Goal: Communication & Community: Answer question/provide support

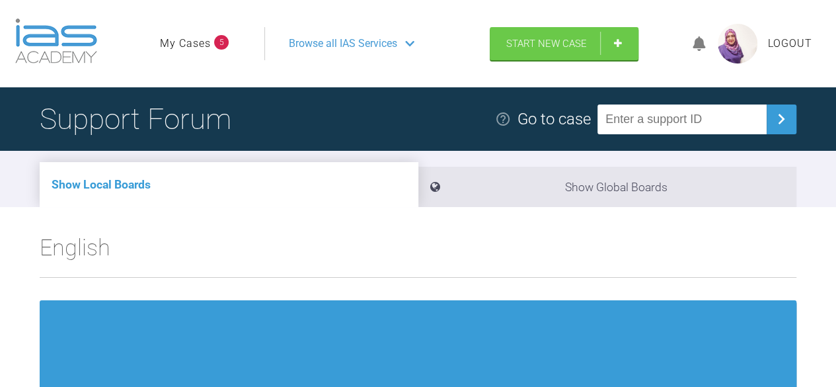
click at [422, 196] on li "Show Global Boards" at bounding box center [607, 187] width 379 height 40
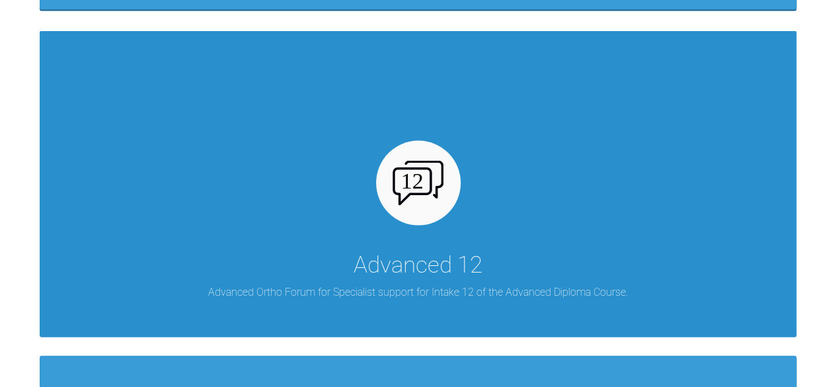
click at [554, 221] on div "Advanced 12 Advanced Ortho Forum for Specialist support for Intake 12 of the Ad…" at bounding box center [418, 183] width 757 height 306
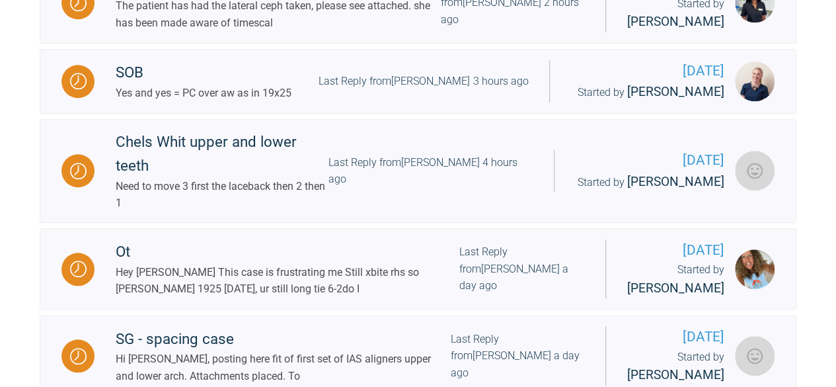
scroll to position [500, 0]
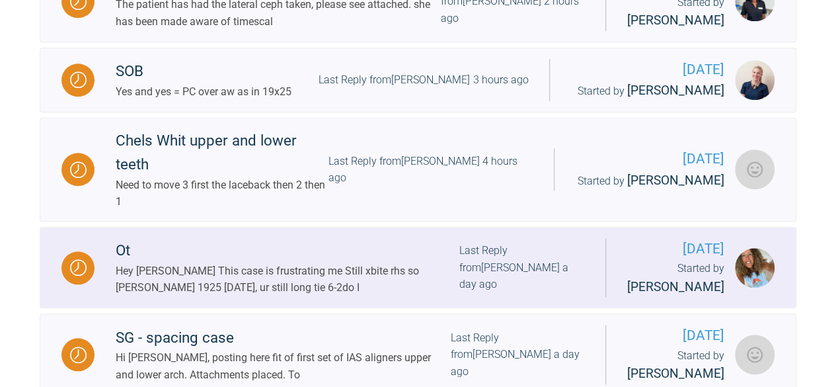
click at [270, 262] on div "Hey [PERSON_NAME] This case is frustrating me Still xbite rhs so [PERSON_NAME] …" at bounding box center [288, 279] width 344 height 34
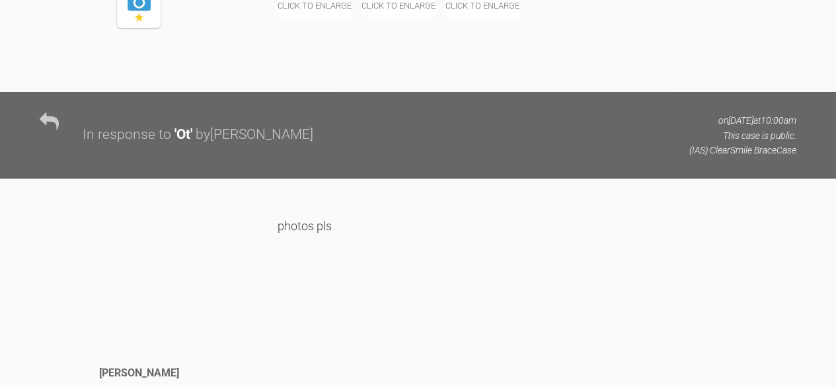
scroll to position [10364, 0]
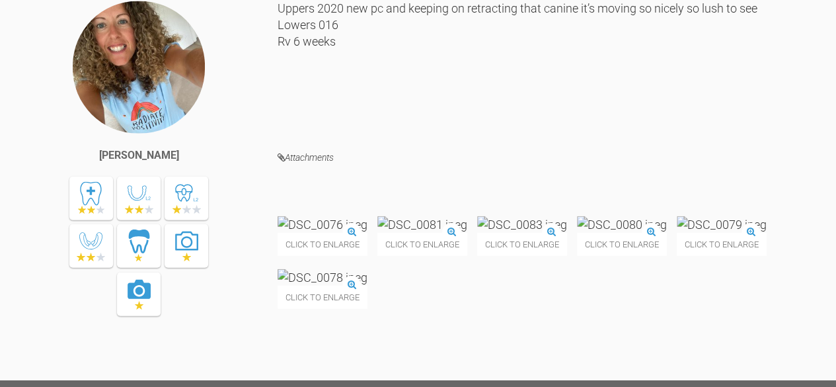
scroll to position [11518, 0]
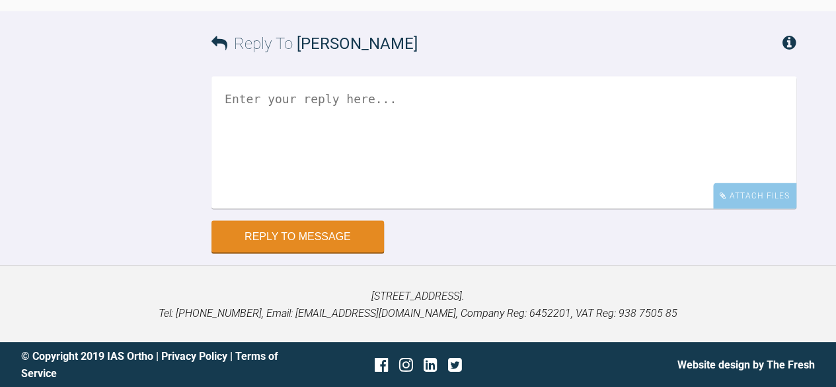
scroll to position [37320, 0]
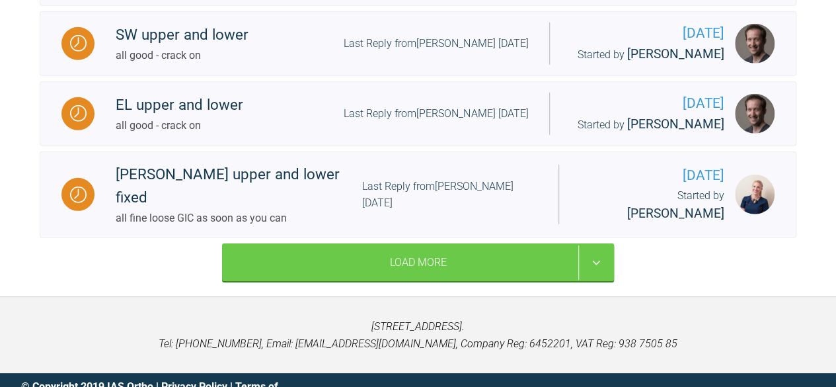
scroll to position [1955, 0]
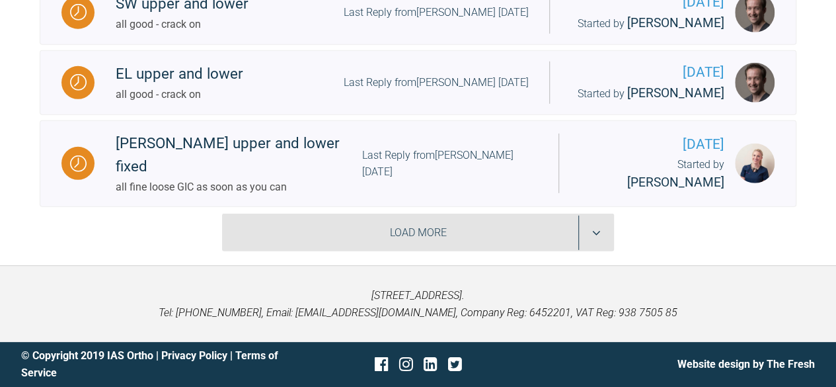
click at [465, 217] on div "Load More" at bounding box center [418, 232] width 392 height 38
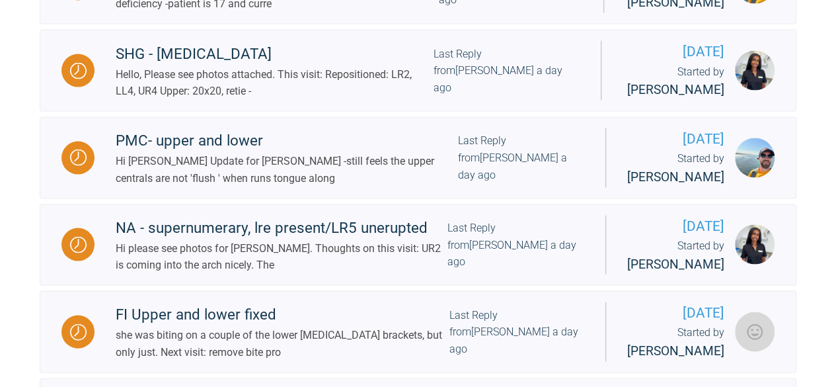
scroll to position [1252, 0]
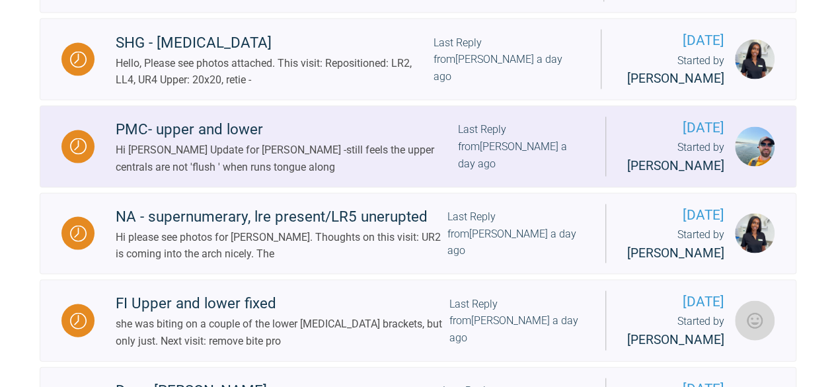
click at [56, 115] on link "PMC- upper and lower Hi [PERSON_NAME] Update for [PERSON_NAME] -still feels the…" at bounding box center [418, 146] width 757 height 82
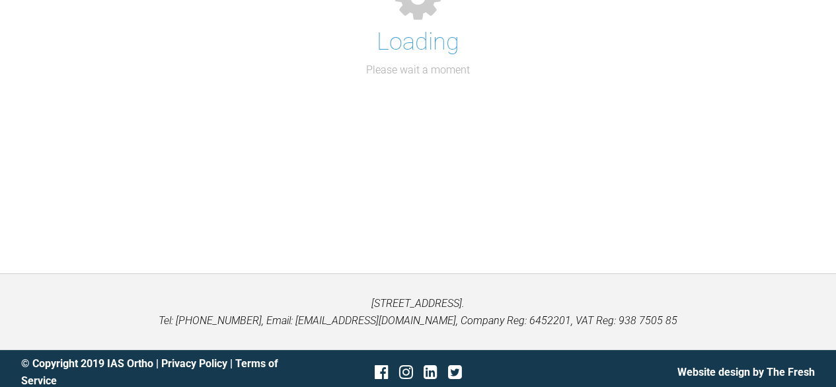
click at [49, 107] on div "Loading Please wait a moment" at bounding box center [418, 111] width 836 height 324
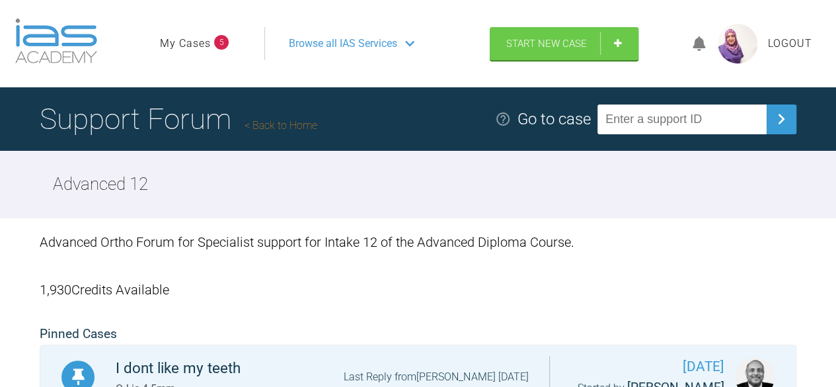
click at [192, 35] on link "My Cases" at bounding box center [185, 43] width 51 height 17
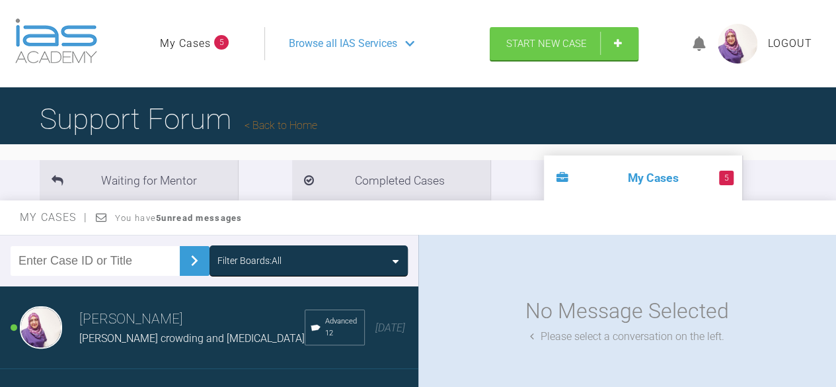
click at [178, 319] on h3 "[PERSON_NAME]" at bounding box center [191, 319] width 225 height 22
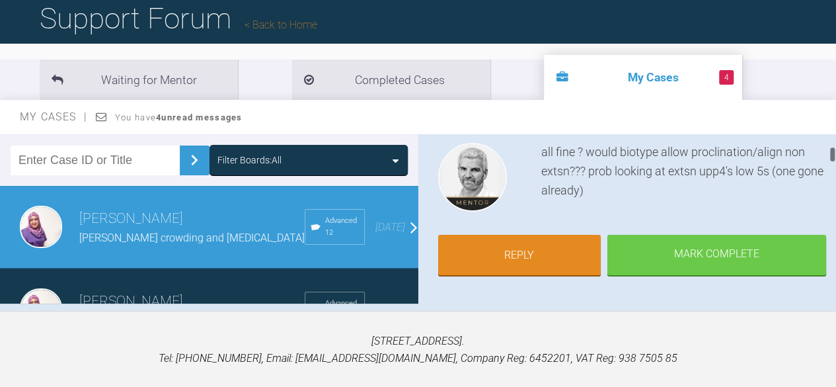
scroll to position [157, 0]
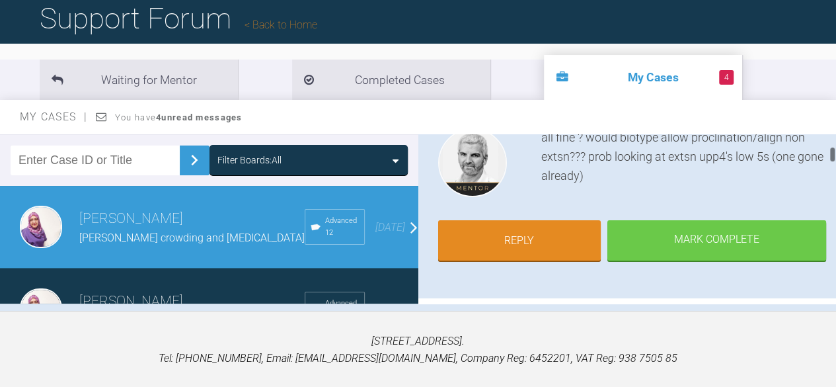
drag, startPoint x: 832, startPoint y: 135, endPoint x: 833, endPoint y: 149, distance: 13.9
click at [833, 149] on div at bounding box center [832, 154] width 5 height 17
click at [555, 221] on link "Reply" at bounding box center [519, 241] width 163 height 41
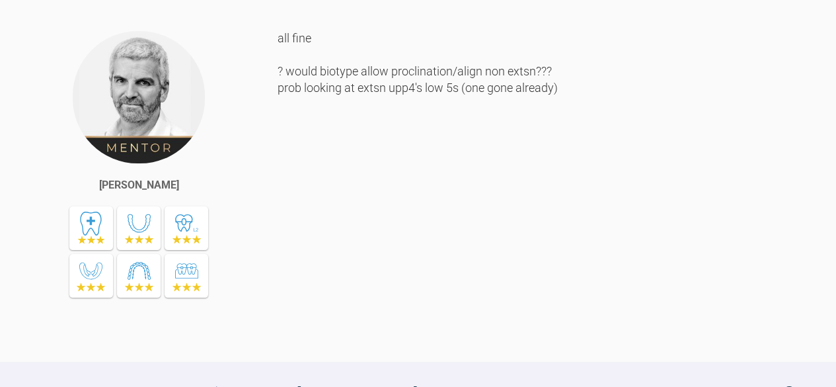
scroll to position [833, 0]
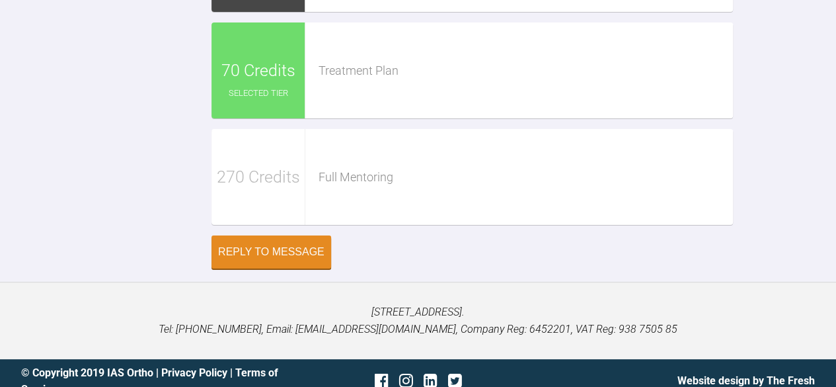
scroll to position [1480, 0]
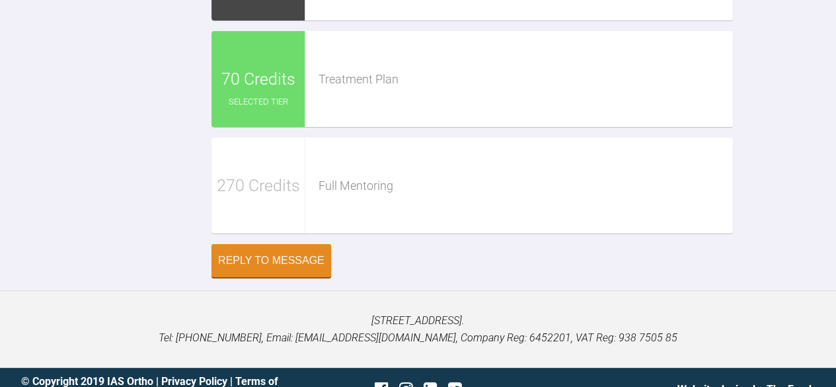
scroll to position [75, 0]
drag, startPoint x: 288, startPoint y: 223, endPoint x: 222, endPoint y: 225, distance: 66.1
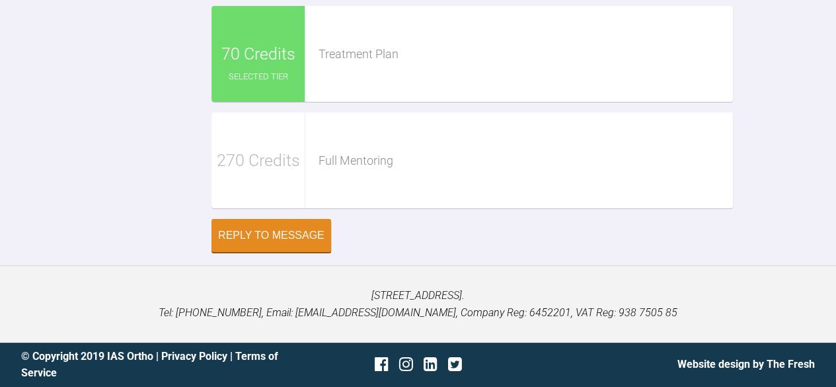
scroll to position [1834, 0]
type textarea "Hi [PERSON_NAME] Thanks for reply Looked again yes thin biotype in lower and no…"
click at [309, 236] on div "Reply to Message" at bounding box center [271, 237] width 106 height 12
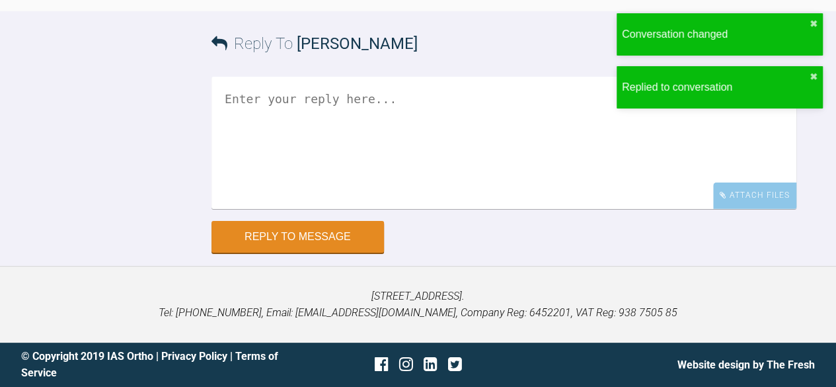
scroll to position [1710, 0]
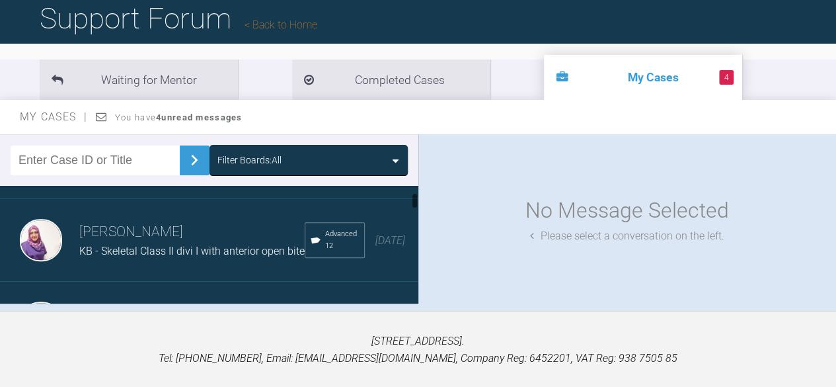
scroll to position [75, 0]
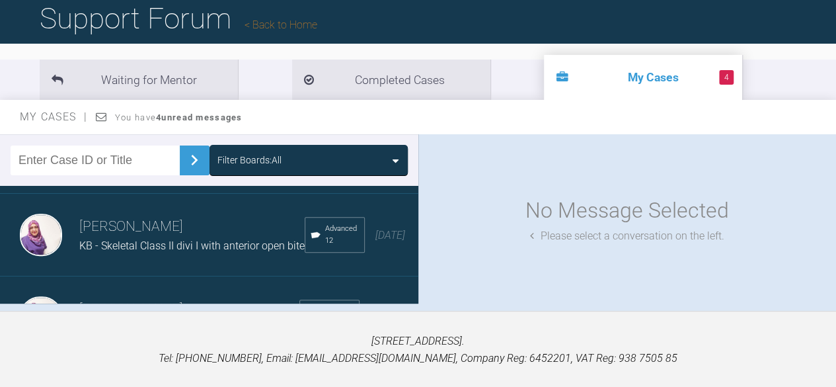
click at [104, 242] on span "KB - Skeletal Class II divi I with anterior open bite" at bounding box center [191, 245] width 225 height 13
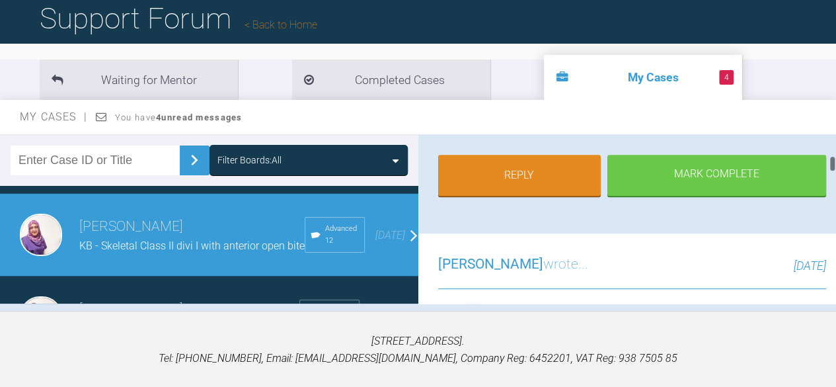
scroll to position [315, 0]
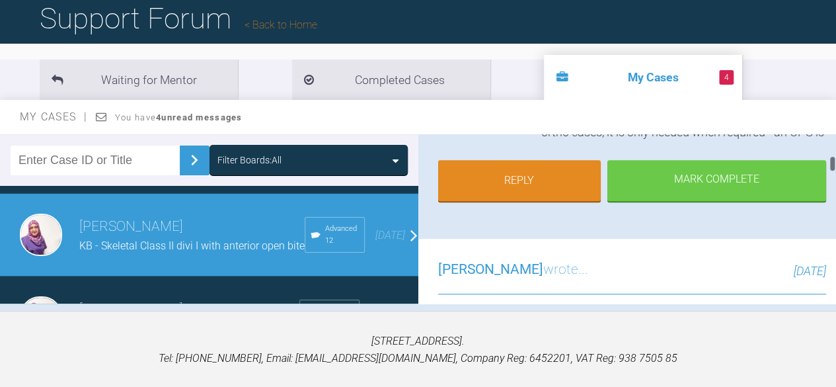
click at [552, 184] on link "Reply" at bounding box center [519, 180] width 163 height 41
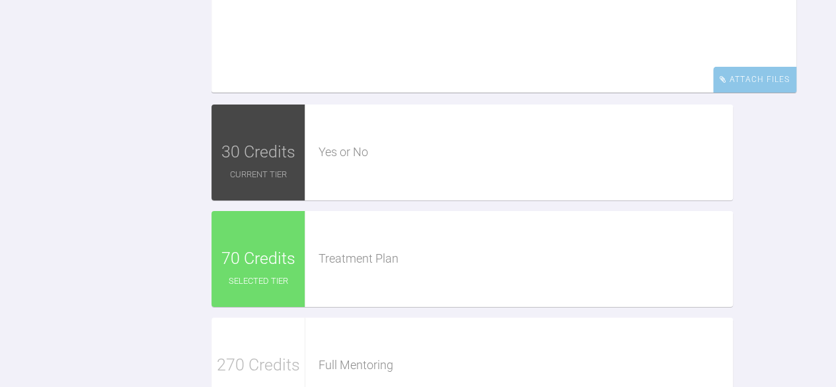
scroll to position [2115, 0]
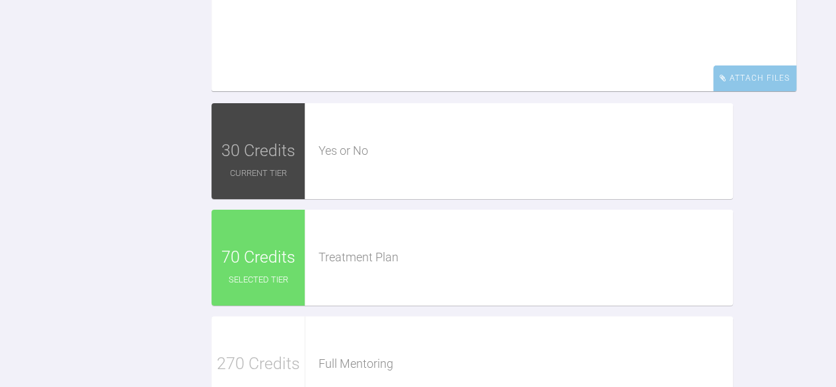
click at [232, 91] on textarea at bounding box center [503, 25] width 585 height 132
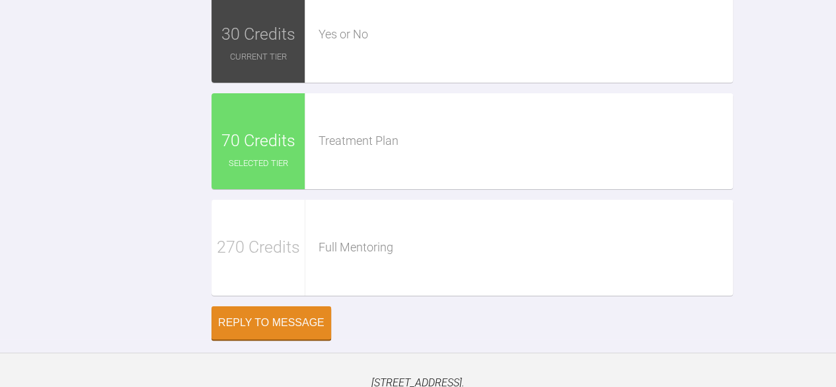
scroll to position [4, 0]
drag, startPoint x: 421, startPoint y: 245, endPoint x: 389, endPoint y: 198, distance: 56.5
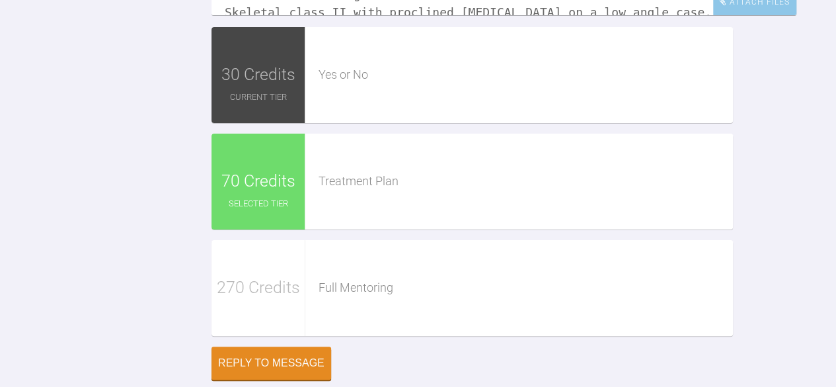
scroll to position [2208, 0]
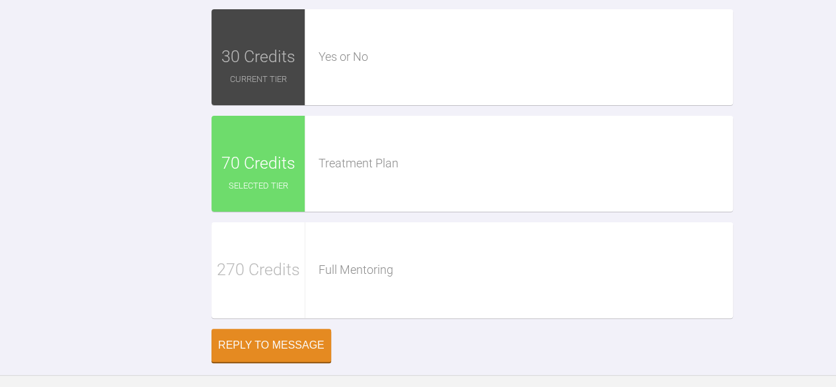
paste textarea "To reduced OJ will require extraction in upper Option can be extraction Upper 4…"
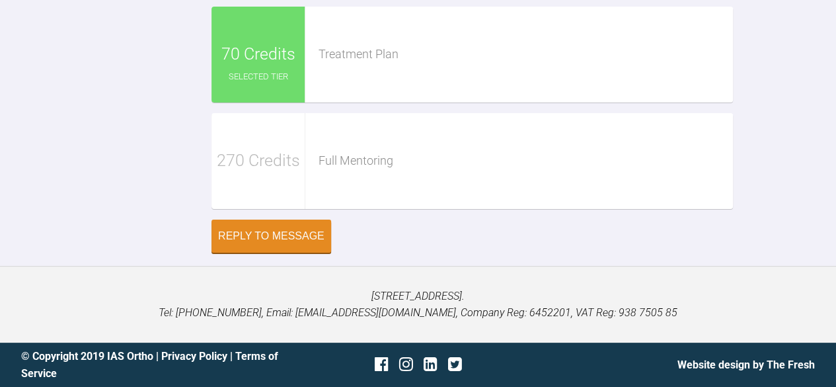
scroll to position [2543, 0]
type textarea "Hi [PERSON_NAME] thanks for reply. I am sorry taking Ceph early but as there wa…"
click at [282, 243] on div "Reply to Message" at bounding box center [271, 237] width 106 height 12
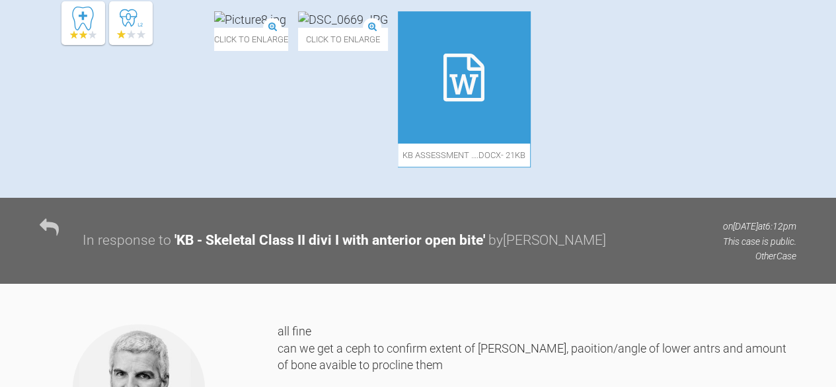
scroll to position [234, 0]
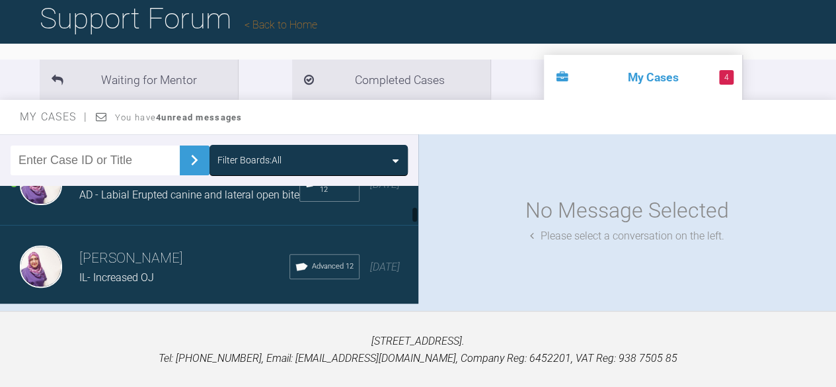
scroll to position [196, 0]
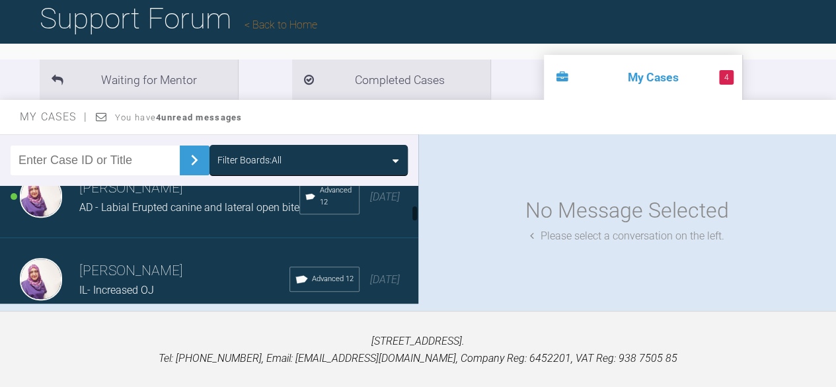
drag, startPoint x: 413, startPoint y: 188, endPoint x: 417, endPoint y: 208, distance: 20.9
click at [417, 208] on div at bounding box center [414, 244] width 7 height 117
click at [181, 209] on span "AD - Labial Erupted canine and lateral open bite" at bounding box center [189, 207] width 220 height 13
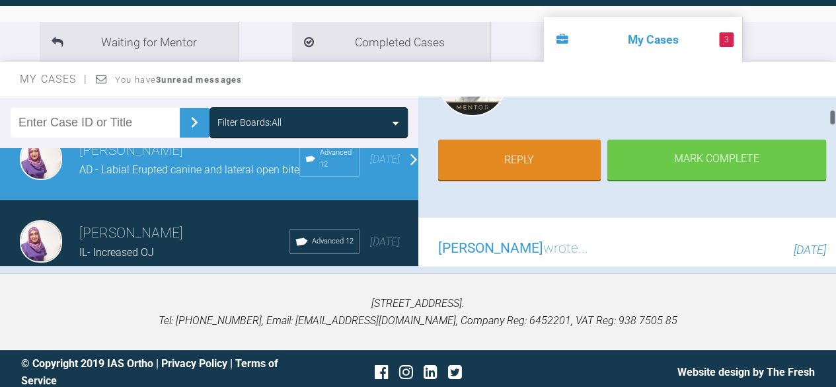
scroll to position [180, 0]
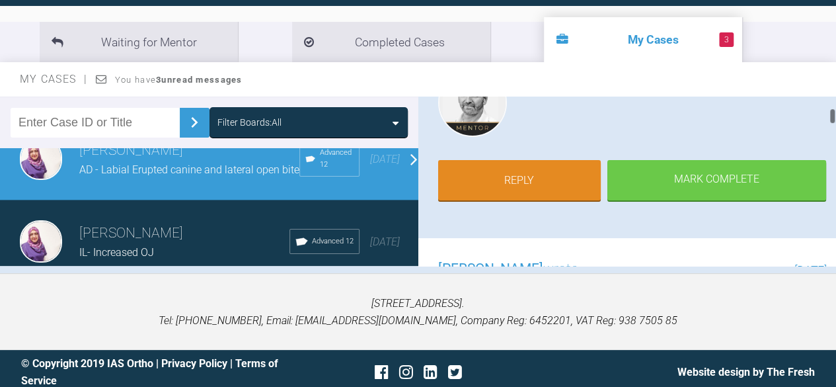
drag, startPoint x: 831, startPoint y: 92, endPoint x: 836, endPoint y: 104, distance: 13.6
click at [835, 104] on html "My Cases 3 Logout Browse all IAS Services Start New Case Logout Support Forum B…" at bounding box center [418, 128] width 836 height 532
click at [554, 161] on link "Reply" at bounding box center [519, 181] width 163 height 41
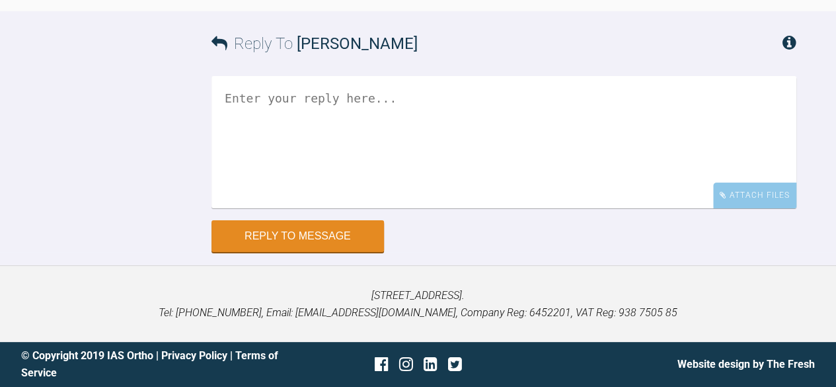
scroll to position [2686, 0]
click at [226, 204] on textarea at bounding box center [503, 142] width 585 height 132
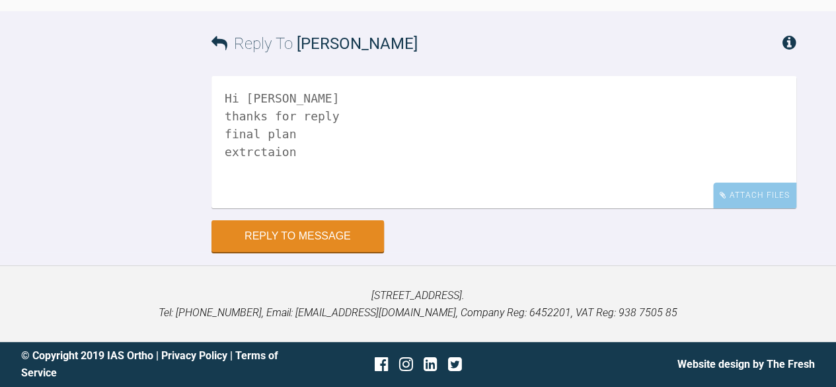
click at [308, 208] on textarea "Hi [PERSON_NAME] thanks for reply final plan extrctaion" at bounding box center [503, 142] width 585 height 132
click at [306, 176] on textarea "Hi [PERSON_NAME] thanks for reply final plan Fitting [PERSON_NAME] extraction" at bounding box center [503, 142] width 585 height 132
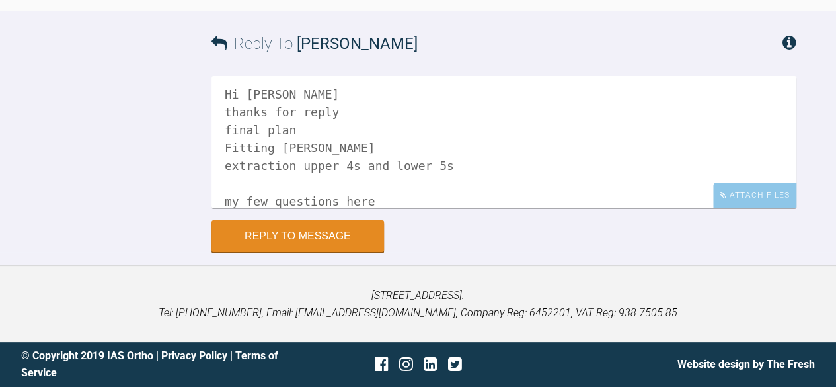
scroll to position [22, 0]
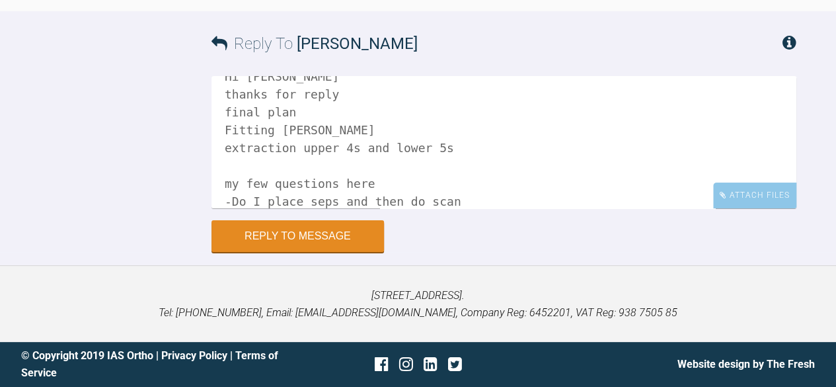
click at [448, 208] on textarea "Hi [PERSON_NAME] thanks for reply final plan Fitting [PERSON_NAME] extraction u…" at bounding box center [503, 142] width 585 height 132
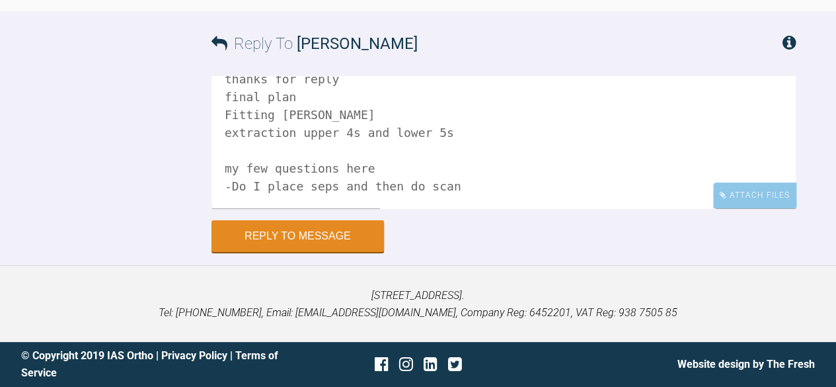
scroll to position [37, 0]
drag, startPoint x: 601, startPoint y: 191, endPoint x: 458, endPoint y: 186, distance: 143.5
click at [458, 186] on textarea "Hi [PERSON_NAME] thanks for reply final plan Fitting [PERSON_NAME] extraction u…" at bounding box center [503, 142] width 585 height 132
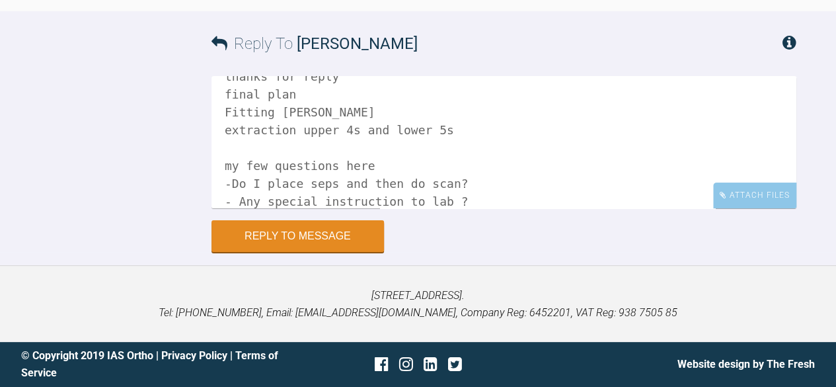
click at [438, 203] on textarea "Hi [PERSON_NAME] thanks for reply final plan Fitting [PERSON_NAME] extraction u…" at bounding box center [503, 142] width 585 height 132
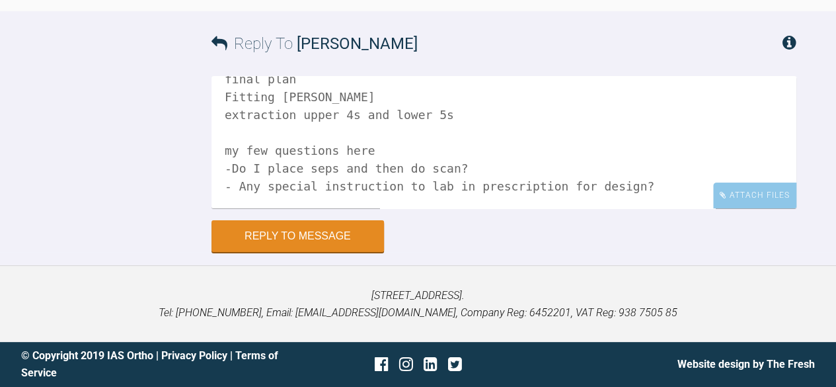
click at [631, 182] on textarea "Hi [PERSON_NAME] thanks for reply final plan Fitting [PERSON_NAME] extraction u…" at bounding box center [503, 142] width 585 height 132
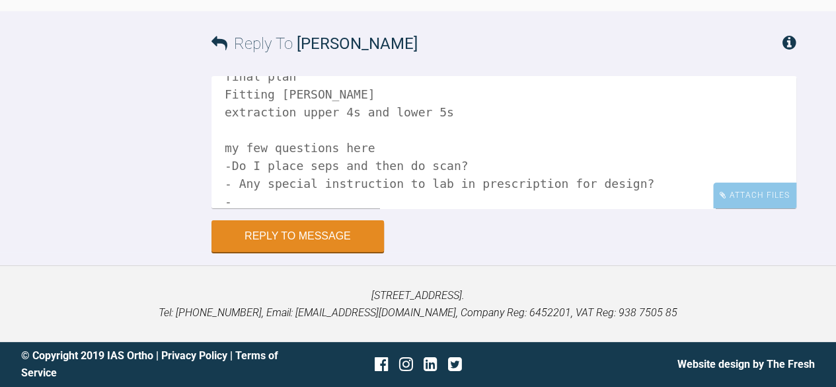
scroll to position [73, 0]
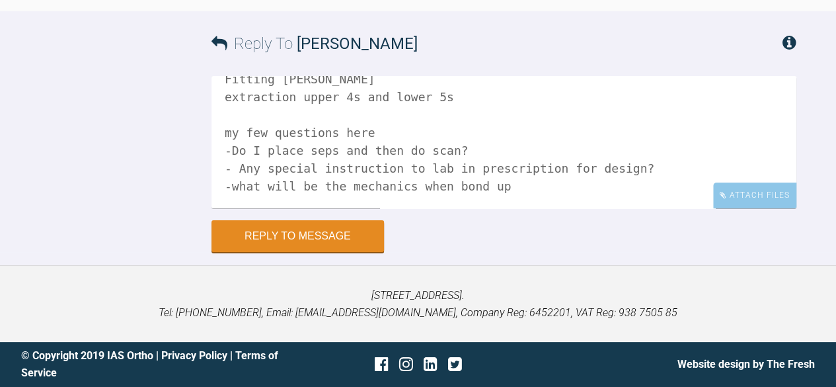
click at [489, 194] on textarea "Hi [PERSON_NAME] thanks for reply final plan Fitting [PERSON_NAME] extraction u…" at bounding box center [503, 142] width 585 height 132
click at [689, 194] on textarea "Hi [PERSON_NAME] thanks for reply final plan Fitting [PERSON_NAME] extraction u…" at bounding box center [503, 142] width 585 height 132
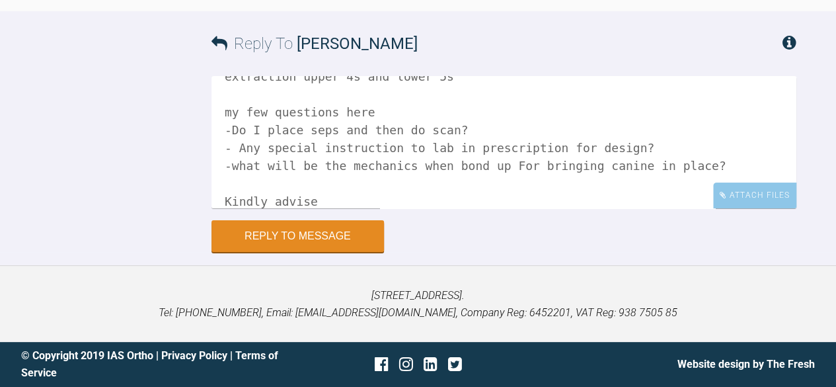
scroll to position [111, 0]
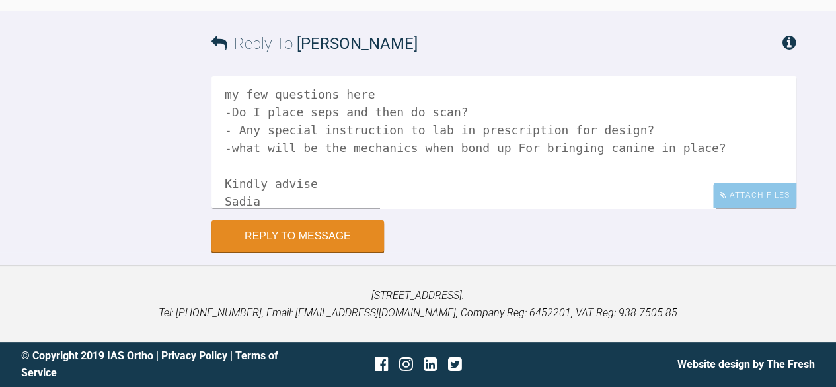
click at [238, 124] on textarea "Hi [PERSON_NAME] thanks for reply final plan Fitting [PERSON_NAME] extraction u…" at bounding box center [503, 142] width 585 height 132
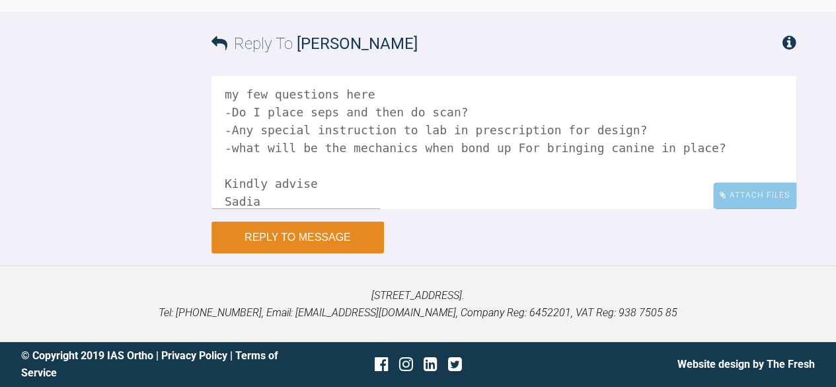
type textarea "Hi [PERSON_NAME] thanks for reply final plan Fitting [PERSON_NAME] extraction u…"
click at [311, 234] on button "Reply to Message" at bounding box center [297, 237] width 172 height 32
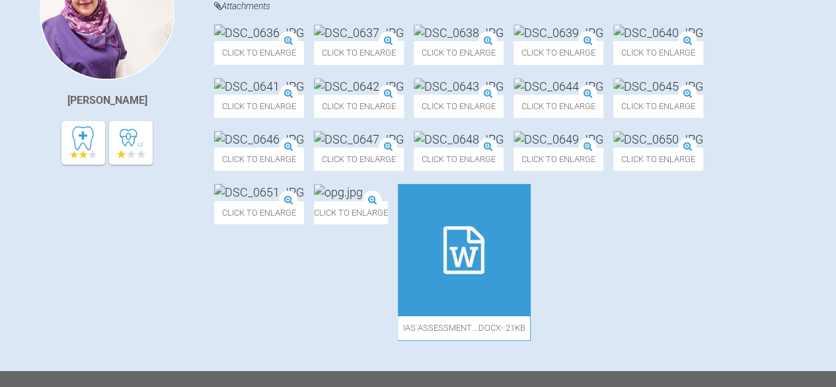
scroll to position [0, 0]
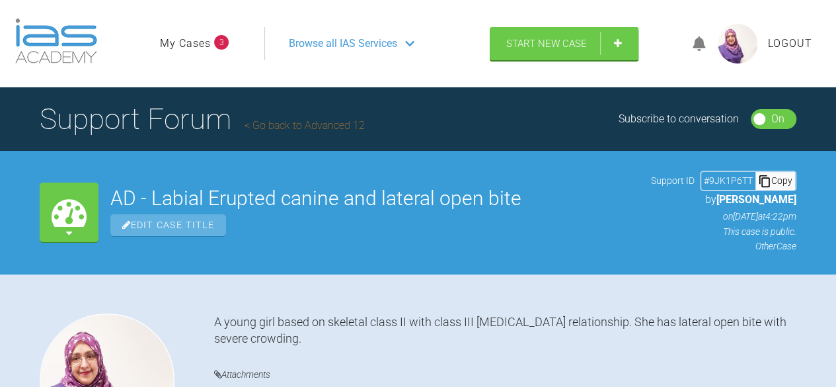
click at [205, 43] on link "My Cases" at bounding box center [185, 43] width 51 height 17
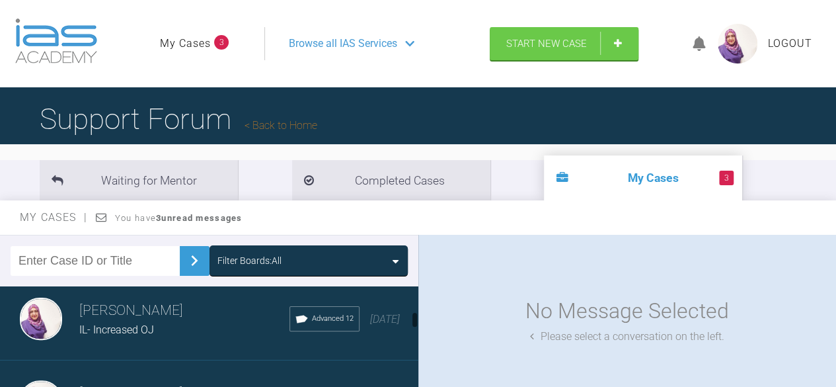
scroll to position [257, 0]
click at [336, 46] on span "Browse all IAS Services" at bounding box center [343, 43] width 108 height 17
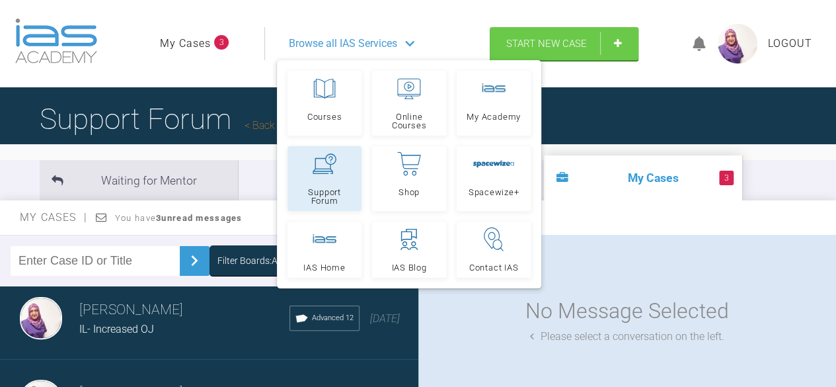
click at [333, 163] on icon at bounding box center [325, 163] width 24 height 20
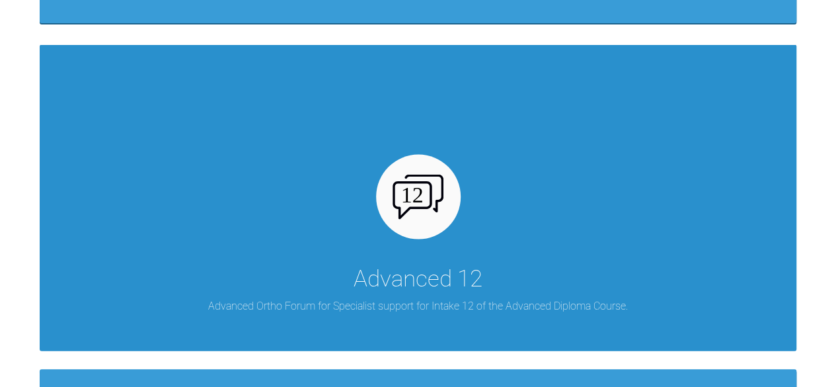
click at [130, 291] on div "Advanced 12 Advanced Ortho Forum for Specialist support for Intake 12 of the Ad…" at bounding box center [418, 197] width 757 height 306
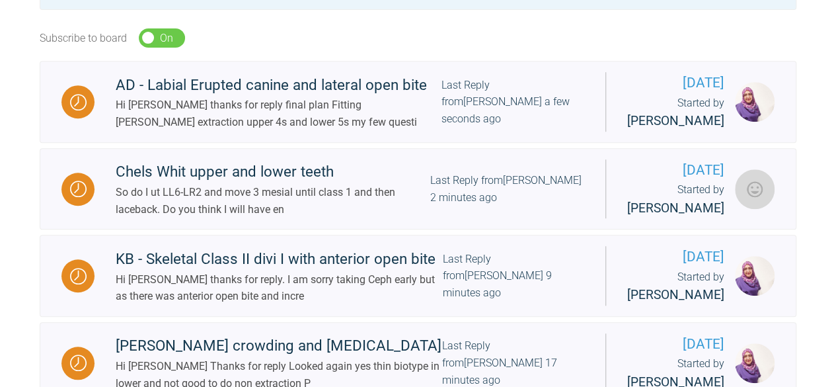
scroll to position [401, 0]
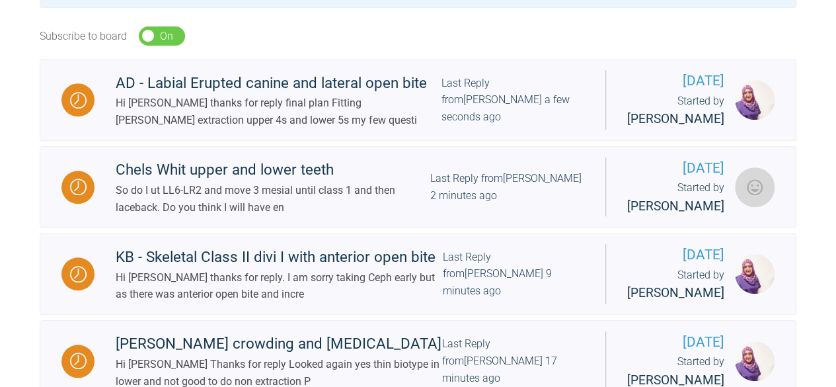
click at [333, 163] on div "Chels Whit upper and lower teeth" at bounding box center [273, 170] width 315 height 24
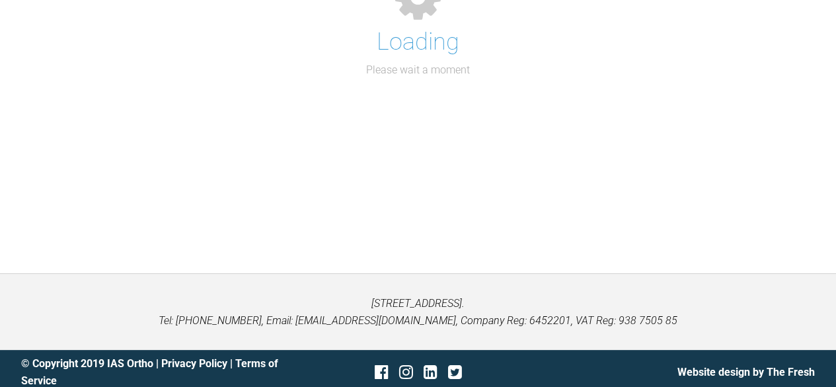
scroll to position [401, 0]
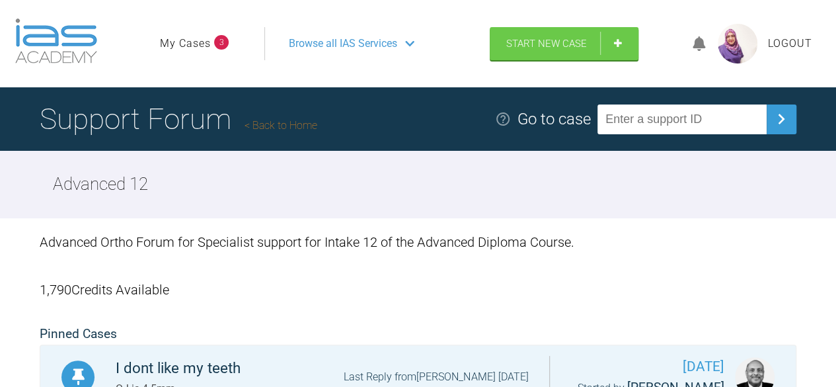
click at [187, 42] on link "My Cases" at bounding box center [185, 43] width 51 height 17
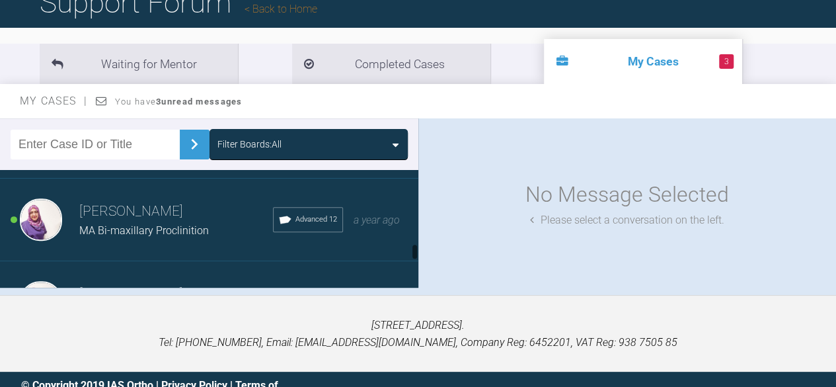
scroll to position [746, 0]
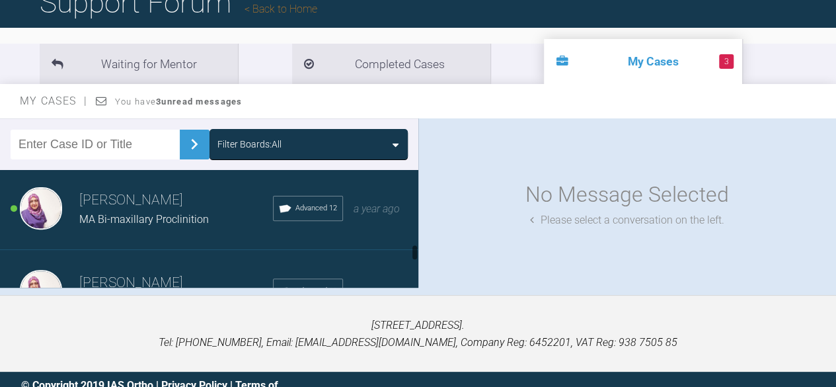
click at [88, 211] on h3 "[PERSON_NAME]" at bounding box center [176, 200] width 194 height 22
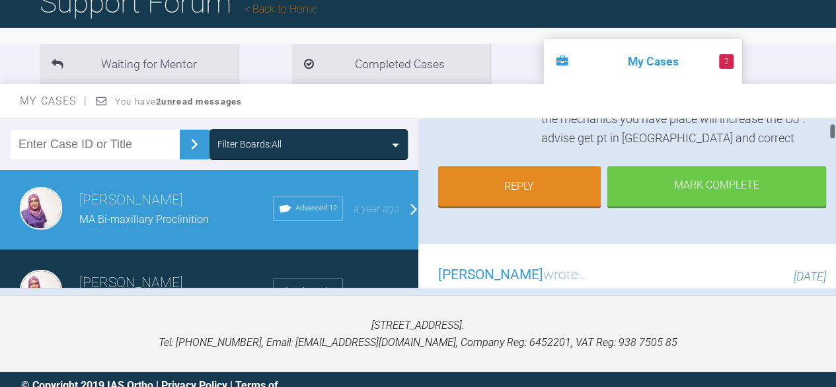
scroll to position [358, 0]
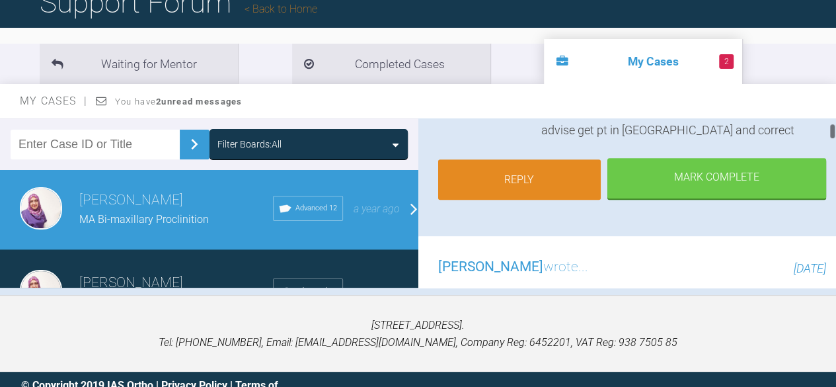
click at [564, 159] on link "Reply" at bounding box center [519, 179] width 163 height 41
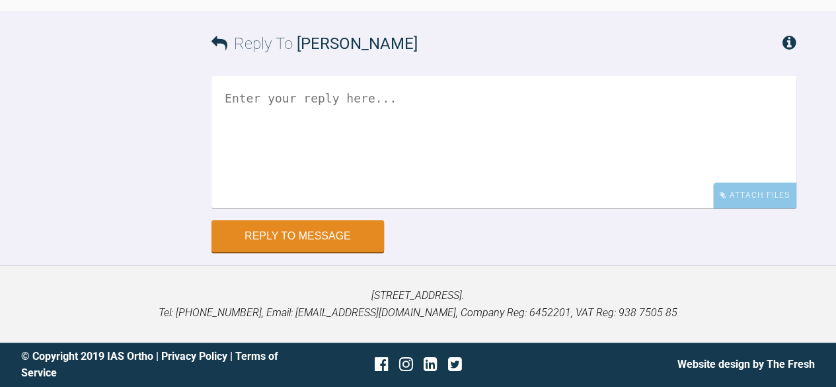
scroll to position [13545, 0]
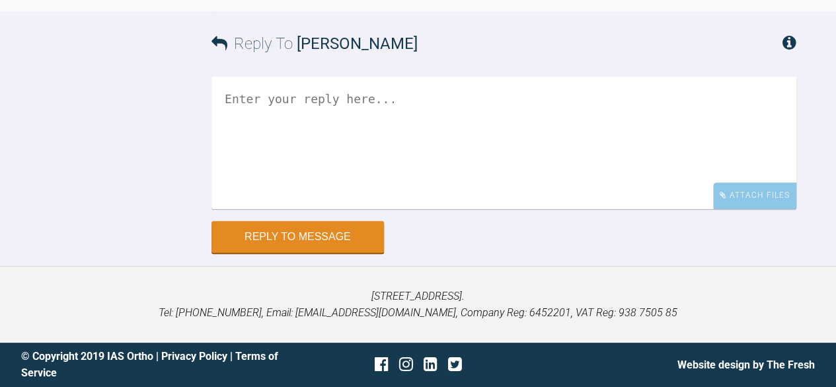
scroll to position [13823, 0]
click at [437, 209] on textarea at bounding box center [503, 143] width 585 height 132
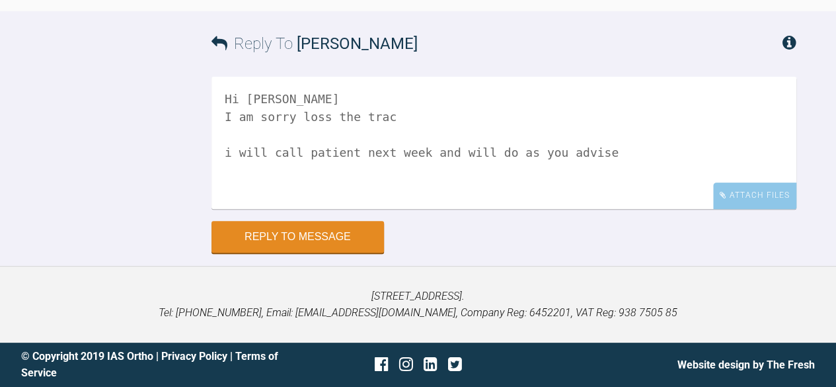
click at [233, 209] on textarea "Hi Ross I am sorry loss the trac i will call patient next week and will do as y…" at bounding box center [503, 143] width 585 height 132
click at [617, 209] on textarea "Hi Ross I am sorry loss the trac I will call patient next week and will do as y…" at bounding box center [503, 143] width 585 height 132
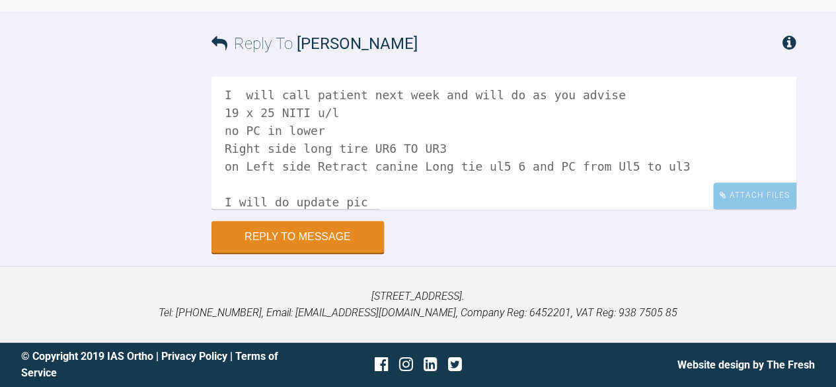
scroll to position [73, 0]
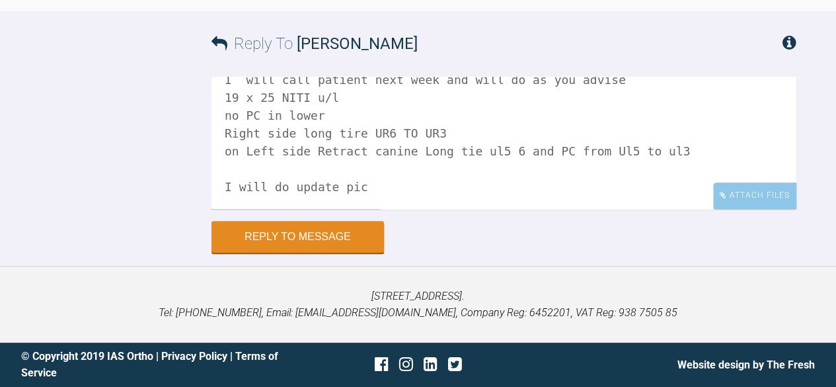
click at [373, 209] on textarea "Hi Ross I am sorry loss the trac I will call patient next week and will do as y…" at bounding box center [503, 143] width 585 height 132
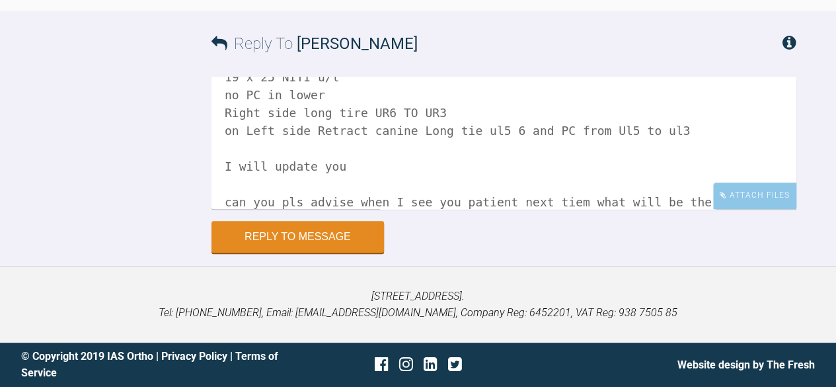
scroll to position [111, 0]
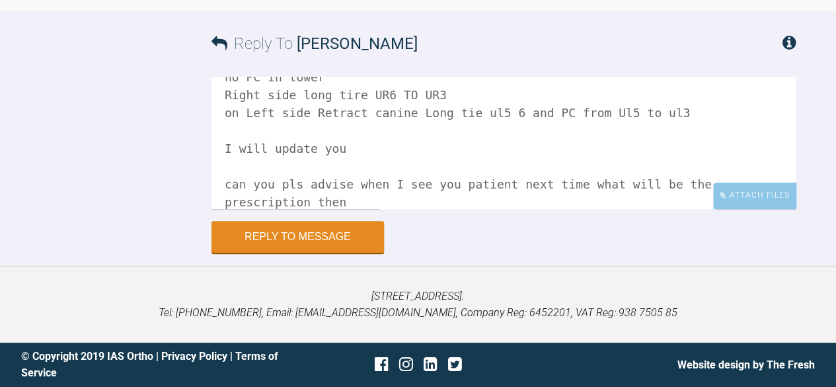
click at [258, 209] on textarea "Hi Ross I am sorry loss the trac I will call patient next week and will do as y…" at bounding box center [503, 143] width 585 height 132
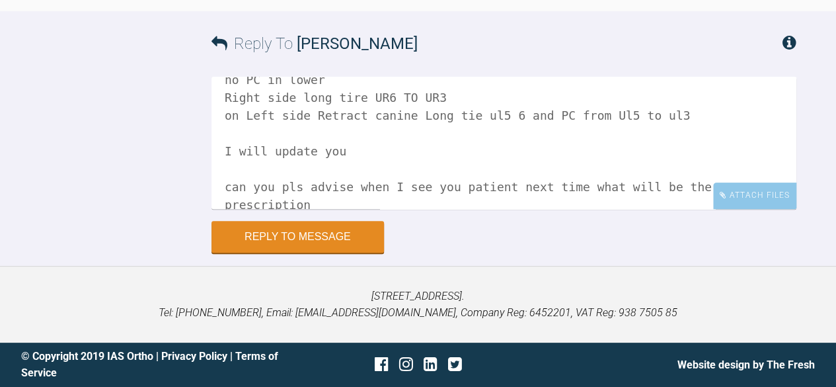
scroll to position [13911, 0]
click at [223, 209] on textarea "Hi Ross I am sorry loss the trac I will call patient next week and will do as y…" at bounding box center [503, 143] width 585 height 132
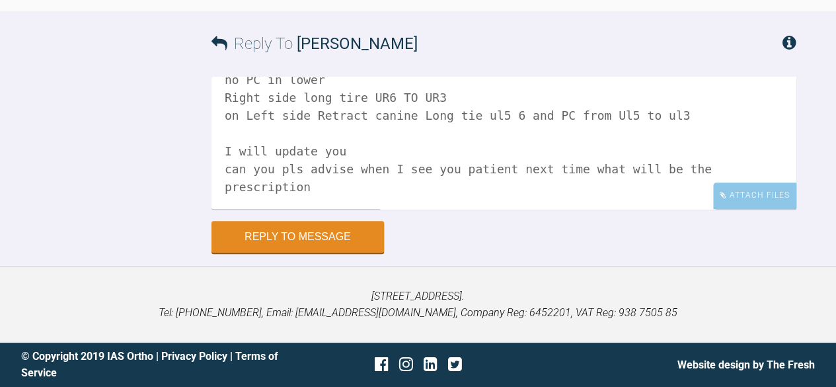
scroll to position [91, 0]
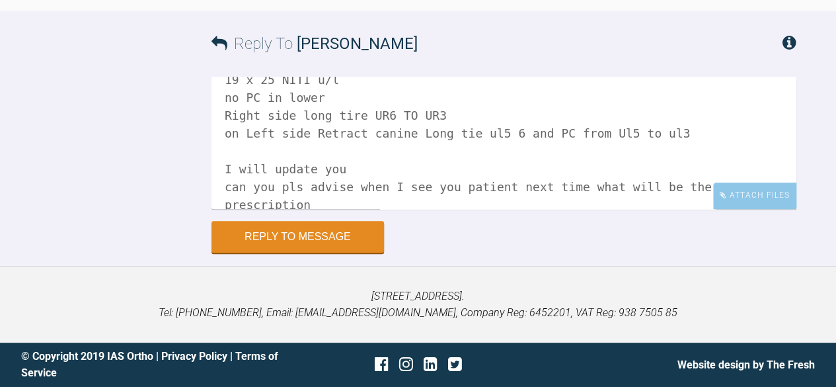
click at [223, 190] on textarea "Hi Ross I am sorry loss the trac I will call patient next week and will do as y…" at bounding box center [503, 143] width 585 height 132
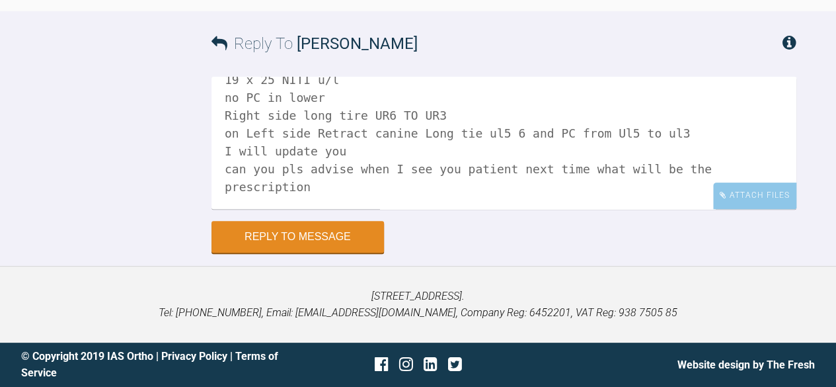
scroll to position [73, 0]
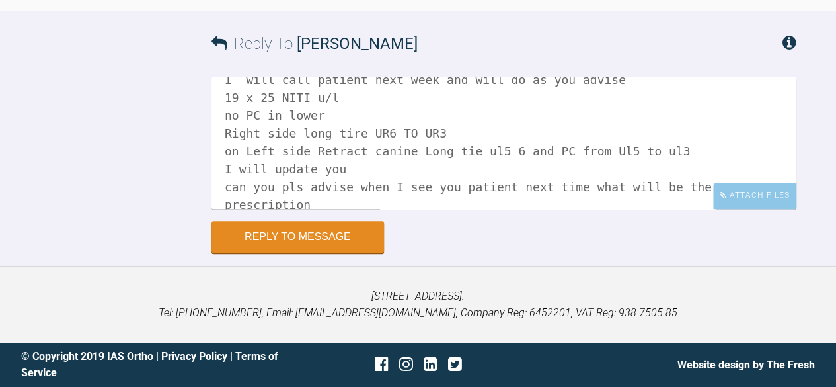
click at [646, 209] on textarea "Hi Ross I am sorry loss the trac I will call patient next week and will do as y…" at bounding box center [503, 143] width 585 height 132
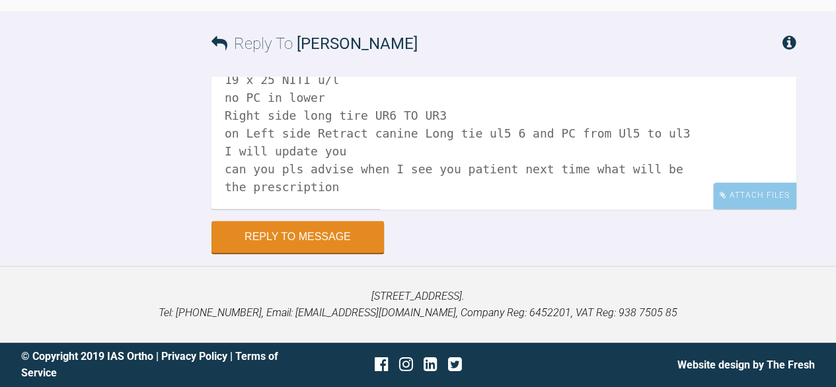
click at [340, 207] on textarea "Hi Ross I am sorry loss the trac I will call patient next week and will do as y…" at bounding box center [503, 143] width 585 height 132
click at [477, 209] on textarea "Hi Ross I am sorry loss the trac I will call patient next week and will do as y…" at bounding box center [503, 143] width 585 height 132
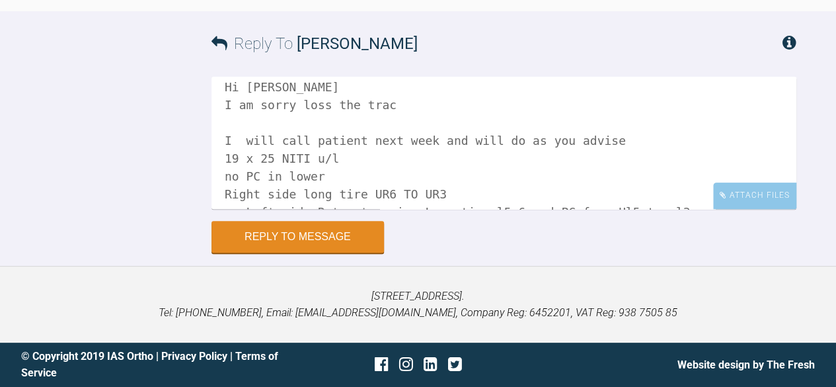
scroll to position [11, 0]
click at [382, 130] on textarea "Hi Ross I am sorry loss the trac I will call patient next week and will do as y…" at bounding box center [503, 143] width 585 height 132
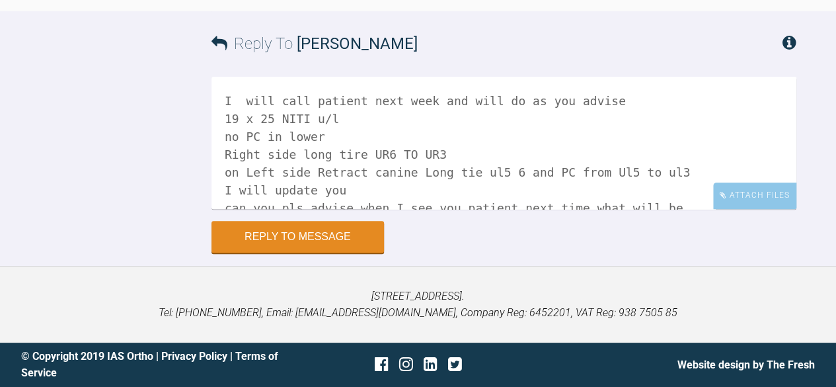
scroll to position [53, 0]
click at [350, 183] on textarea "Hi Ross I am sorry loss the track I will call patient next week and will do as …" at bounding box center [503, 143] width 585 height 132
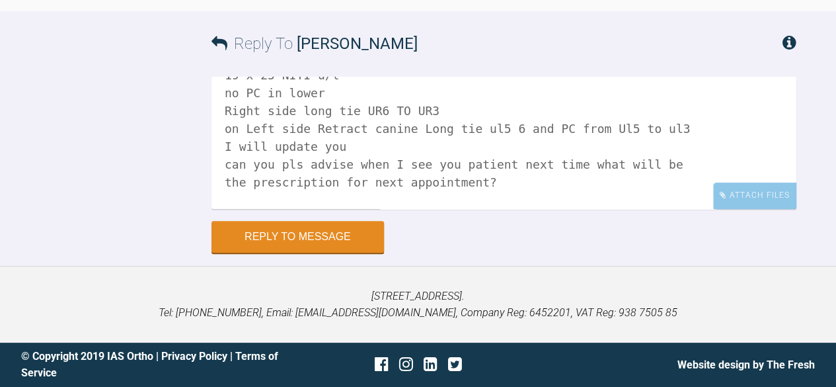
scroll to position [114, 0]
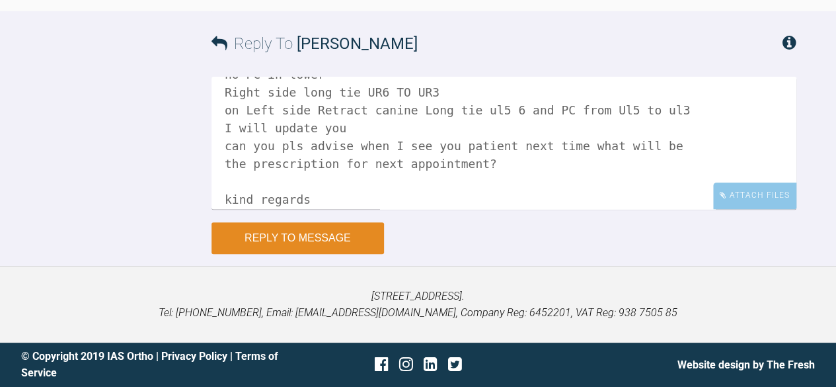
type textarea "Hi Ross I am sorry loss the track I will call patient next week and will do as …"
click at [305, 254] on button "Reply to Message" at bounding box center [297, 238] width 172 height 32
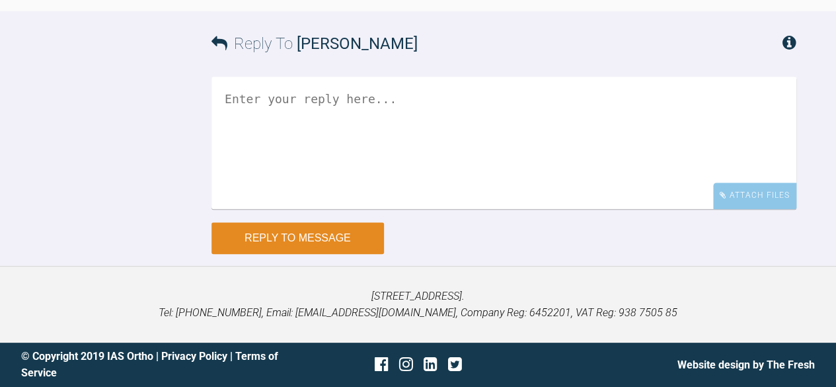
scroll to position [14131, 0]
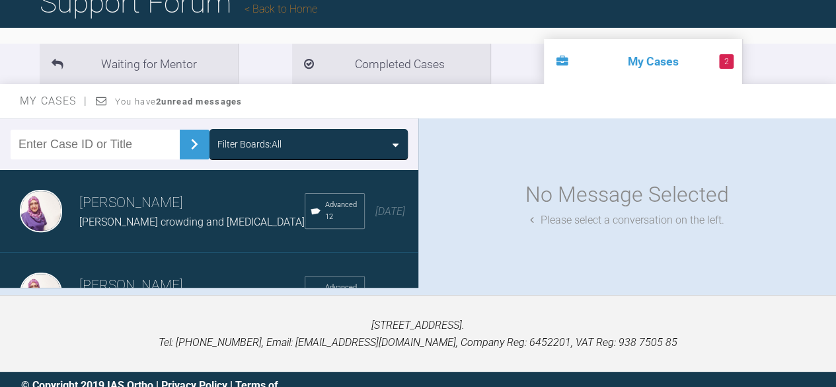
click at [414, 140] on div "Filter Boards: All" at bounding box center [209, 144] width 418 height 52
click at [408, 172] on div "Sadia Bokhari JJ Severe crowding and deep bite Advanced 12 4 days ago" at bounding box center [214, 211] width 428 height 83
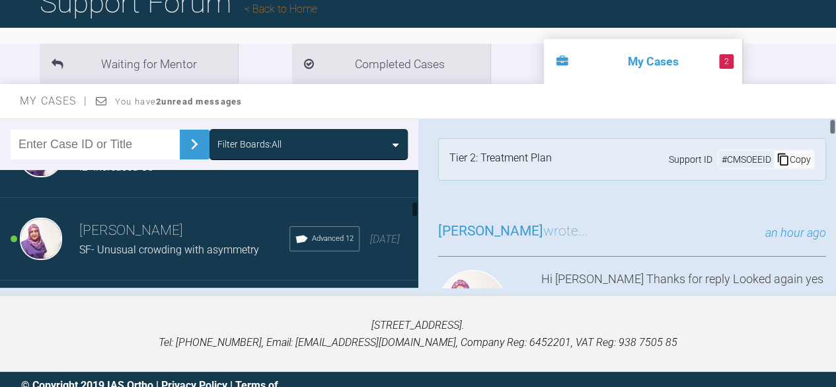
scroll to position [315, 0]
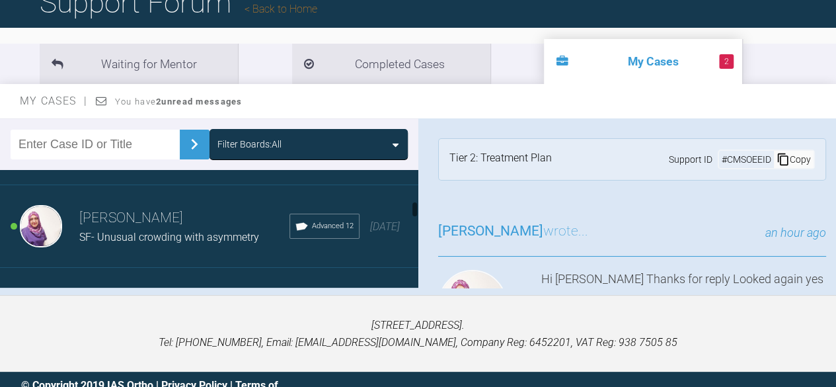
drag, startPoint x: 414, startPoint y: 170, endPoint x: 420, endPoint y: 203, distance: 33.6
click at [420, 203] on div "Filter Boards: All Sadia Bokhari JJ Severe crowding and deep bite Advanced 12 4…" at bounding box center [418, 206] width 836 height 176
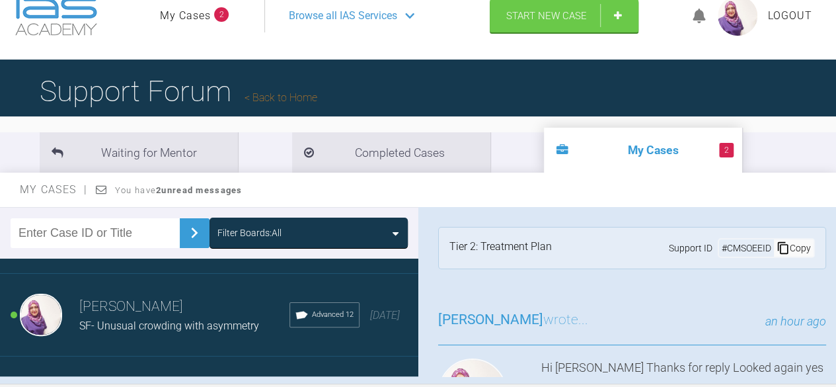
scroll to position [0, 0]
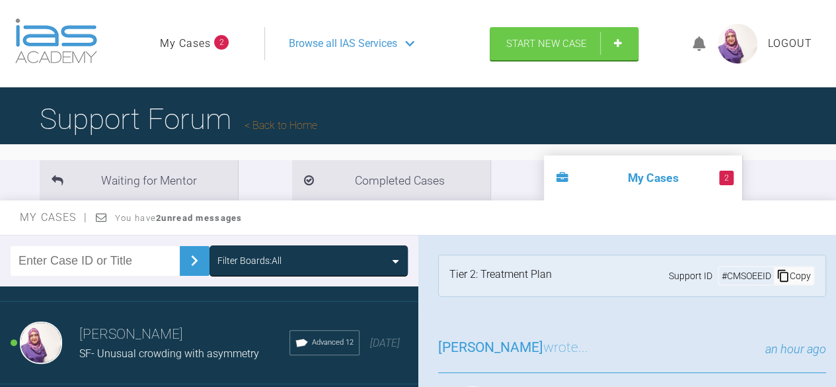
click at [370, 36] on span "Browse all IAS Services" at bounding box center [343, 43] width 108 height 17
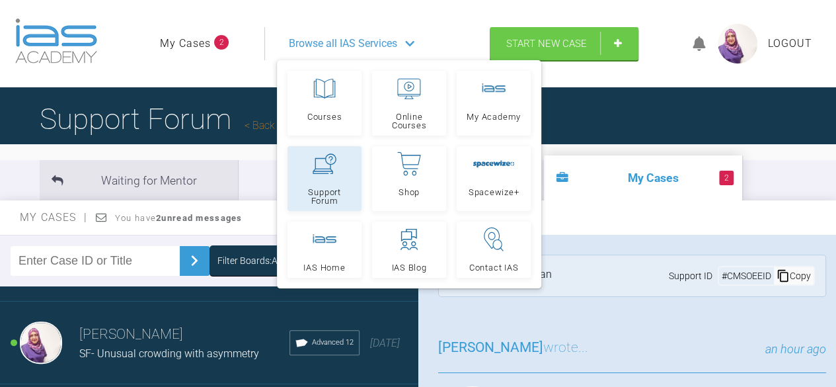
click at [297, 188] on span "Support Forum" at bounding box center [324, 196] width 62 height 17
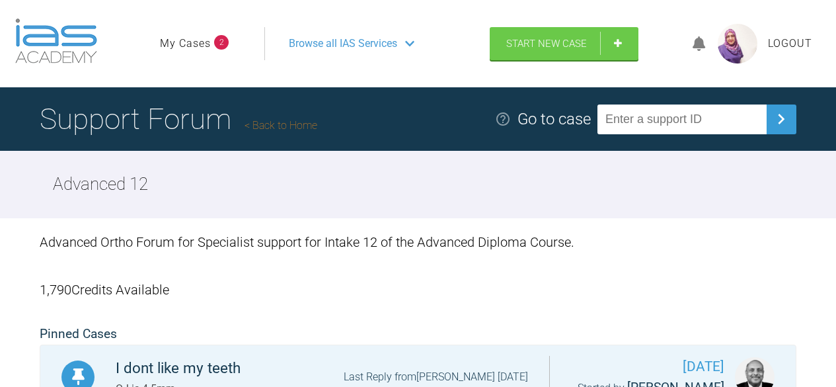
scroll to position [1152, 0]
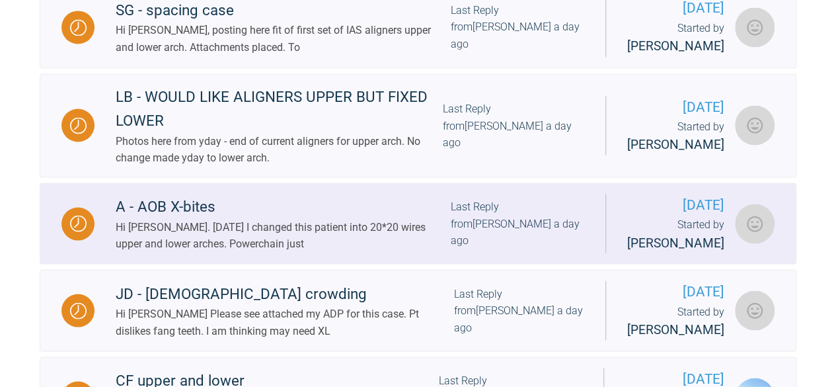
click at [252, 218] on div "A - AOB X-bites" at bounding box center [283, 206] width 335 height 24
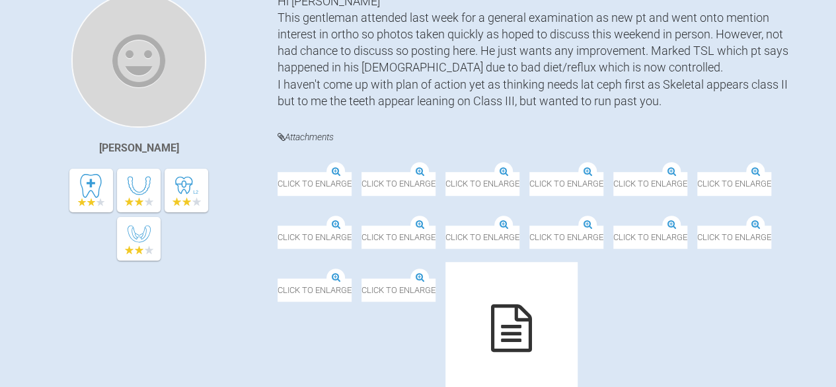
scroll to position [327, 0]
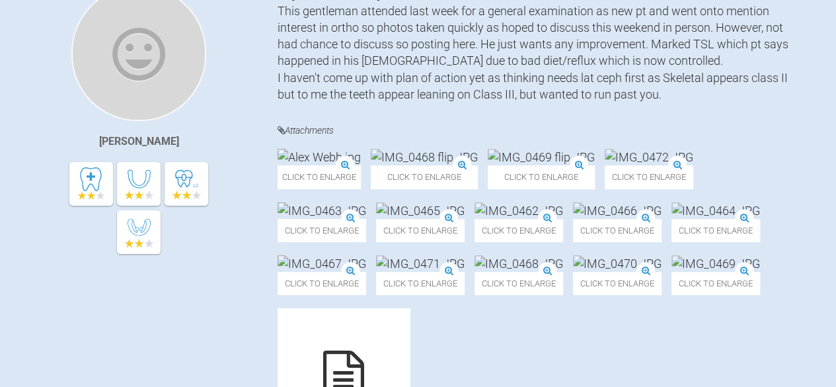
click at [776, 296] on div "Click to enlarge Click to enlarge Click to enlarge Click to enlarge Click to en…" at bounding box center [537, 313] width 519 height 328
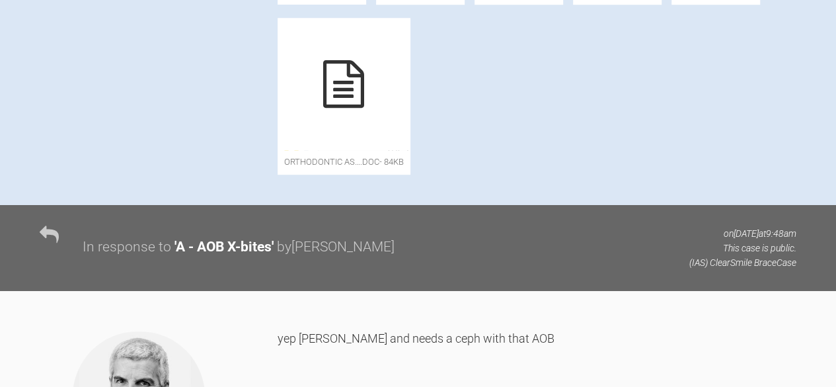
scroll to position [0, 0]
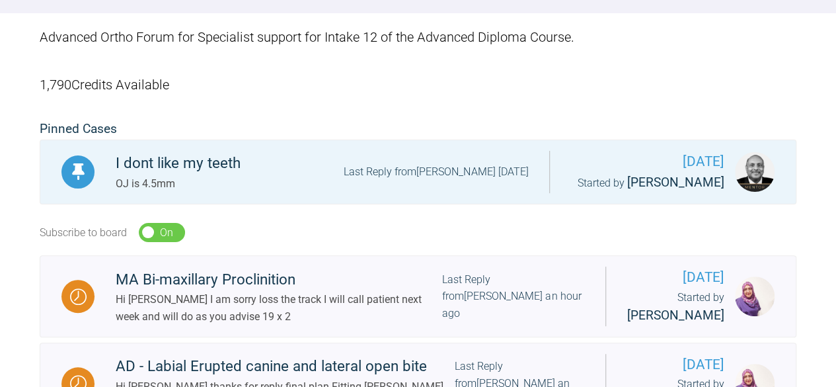
scroll to position [205, 0]
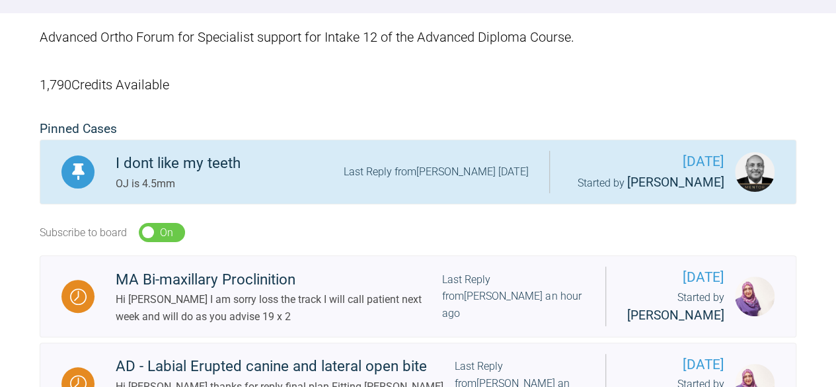
click at [167, 165] on div "I dont like my teeth" at bounding box center [178, 163] width 125 height 24
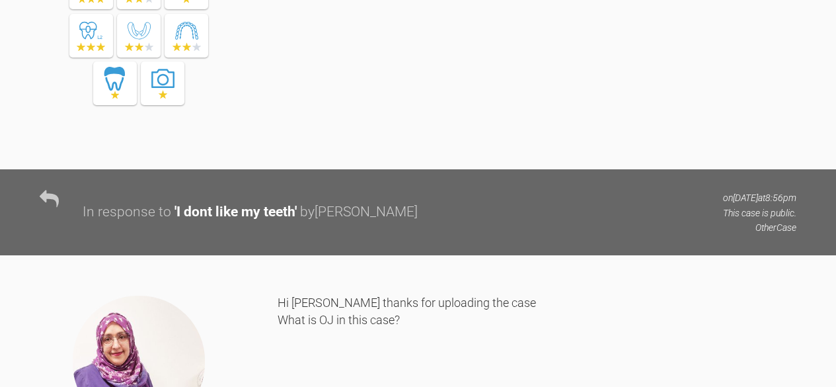
scroll to position [2097, 0]
